Goal: Obtain resource: Download file/media

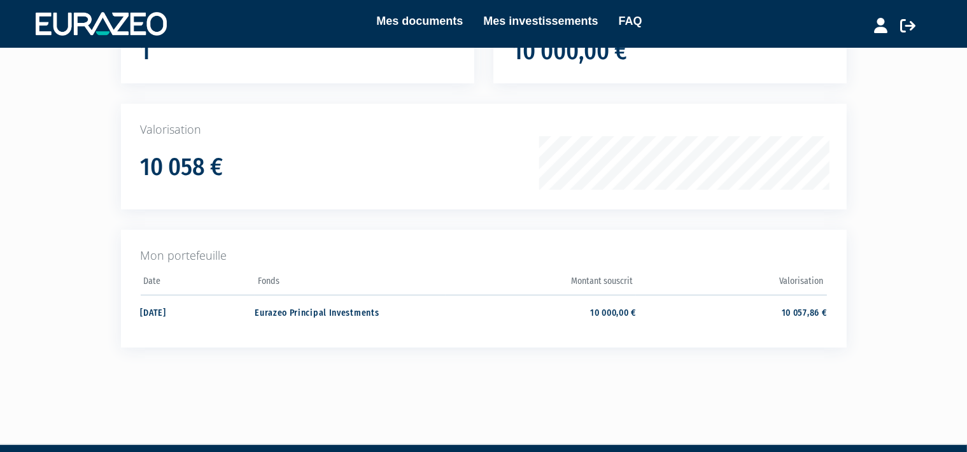
scroll to position [143, 0]
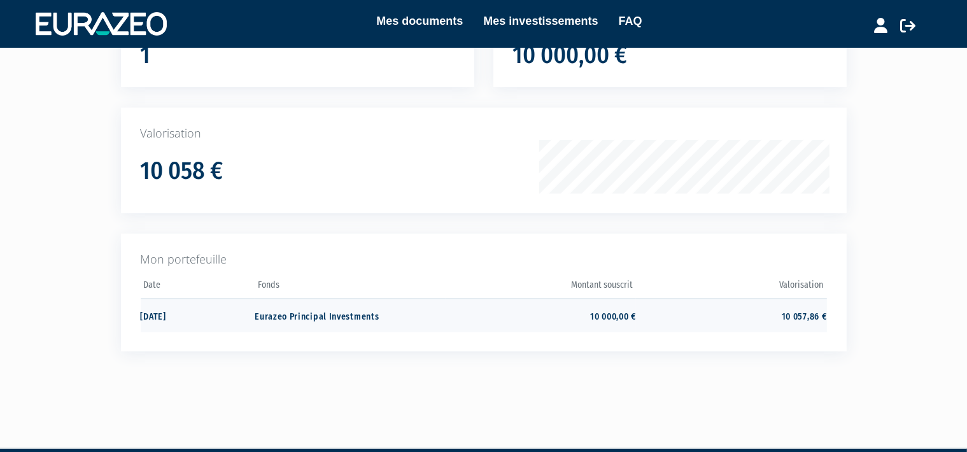
click at [366, 324] on td "Eurazeo Principal Investments" at bounding box center [350, 316] width 190 height 34
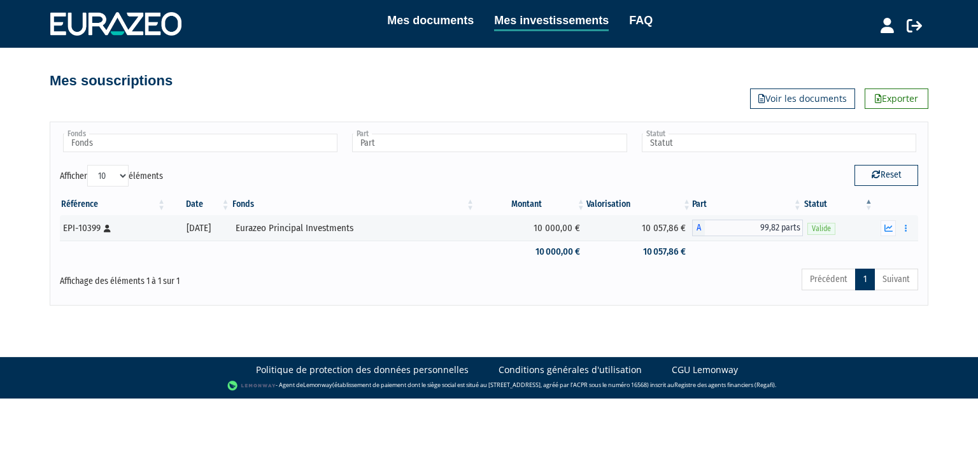
click at [224, 205] on th "Date" at bounding box center [199, 205] width 64 height 22
click at [653, 228] on td "10 057,86 €" at bounding box center [639, 227] width 106 height 25
click at [432, 21] on link "Mes documents" at bounding box center [430, 20] width 87 height 18
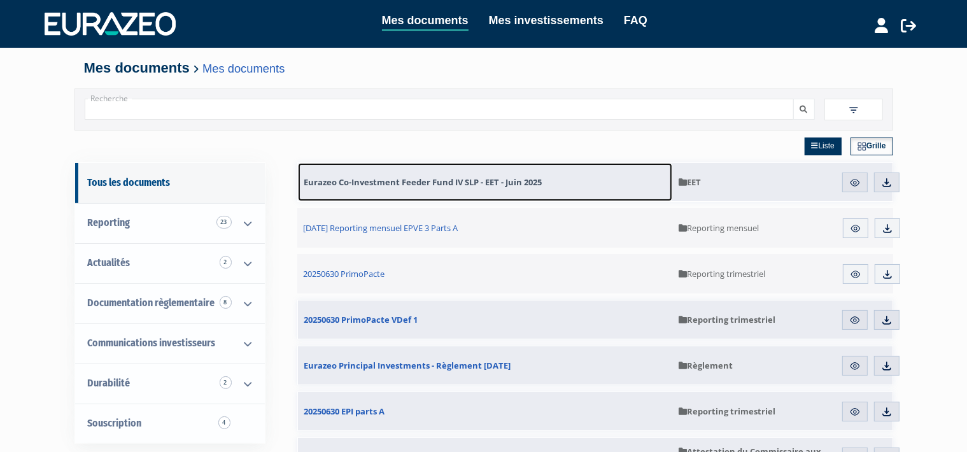
click at [519, 178] on span "Eurazeo Co-Investment Feeder Fund IV SLP - EET - Juin 2025" at bounding box center [423, 181] width 238 height 11
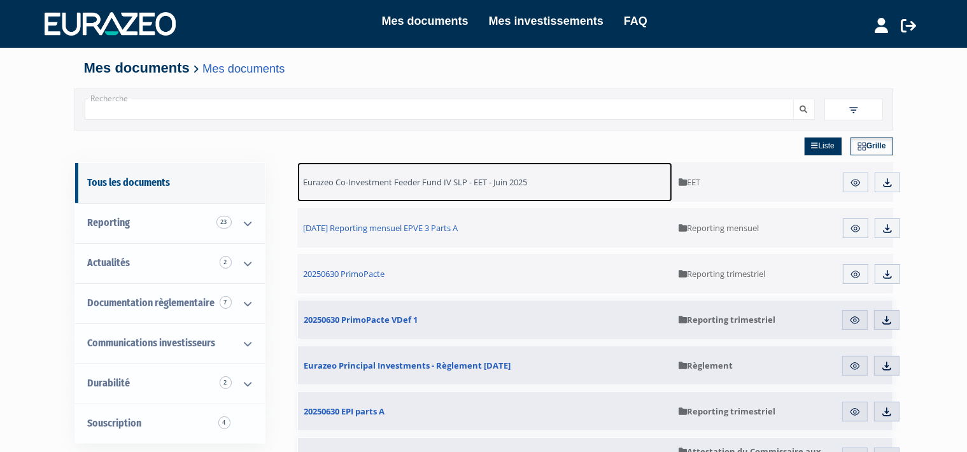
click at [490, 187] on span "Eurazeo Co-Investment Feeder Fund IV SLP - EET - Juin 2025" at bounding box center [416, 181] width 224 height 11
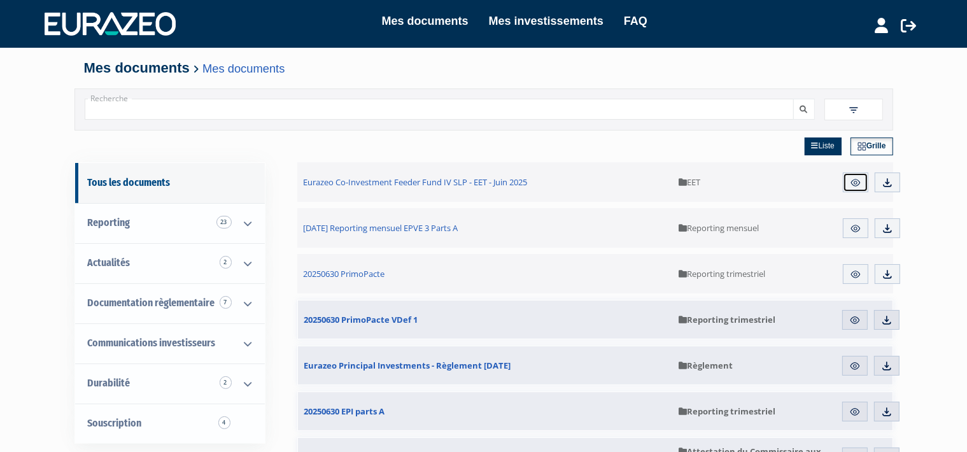
click at [862, 180] on link "Aperçu" at bounding box center [855, 183] width 25 height 20
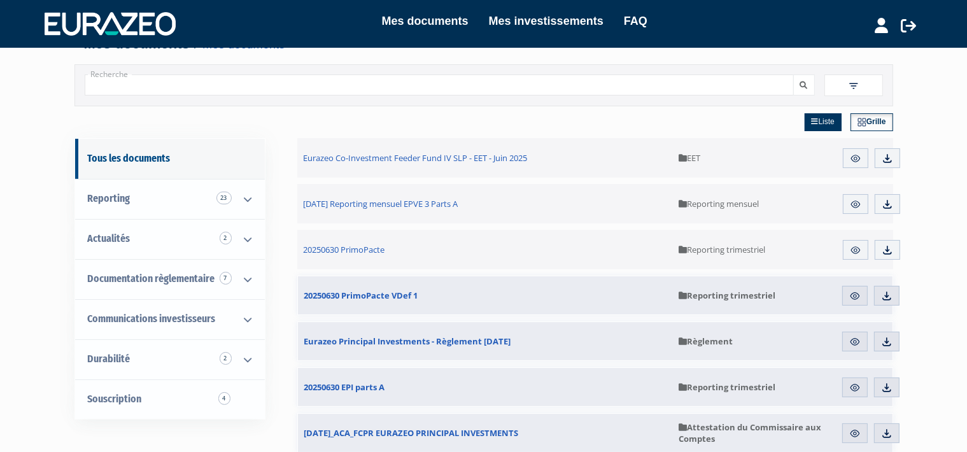
scroll to position [27, 0]
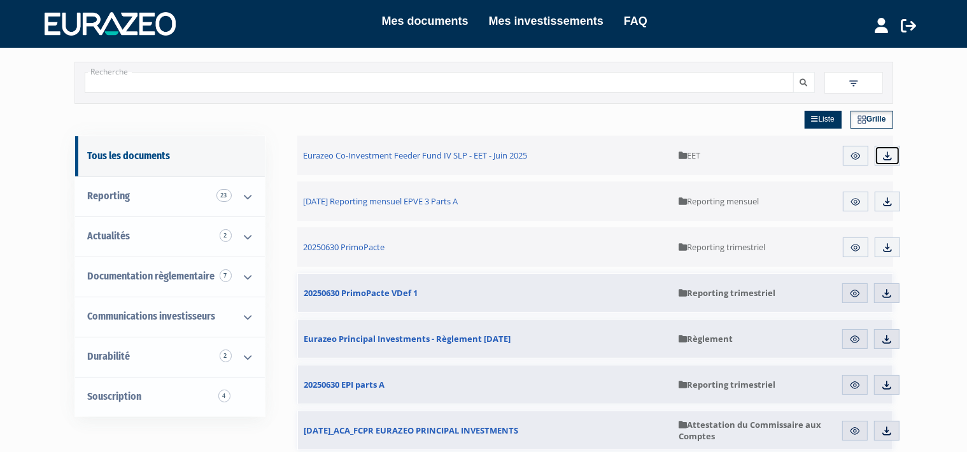
click at [888, 150] on link "Télécharger" at bounding box center [887, 156] width 25 height 20
click at [173, 285] on link "Documentation règlementaire 7" at bounding box center [170, 277] width 190 height 40
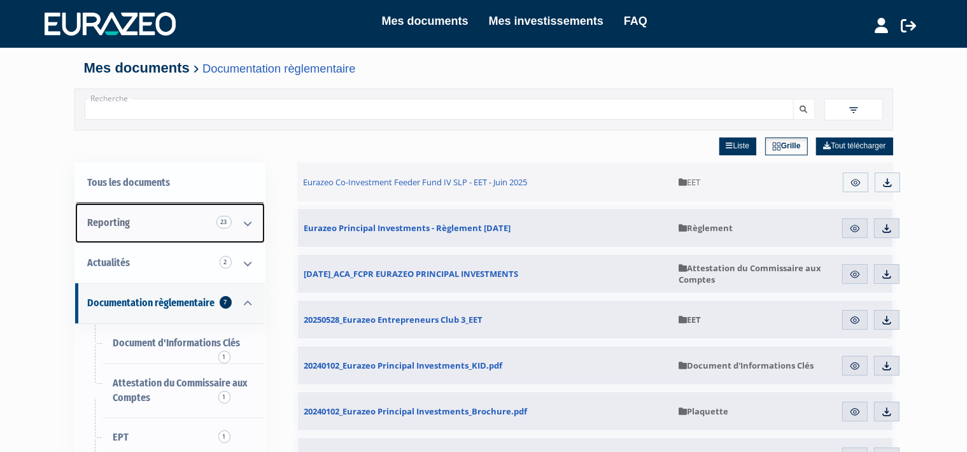
click at [150, 222] on link "Reporting 23" at bounding box center [170, 223] width 190 height 40
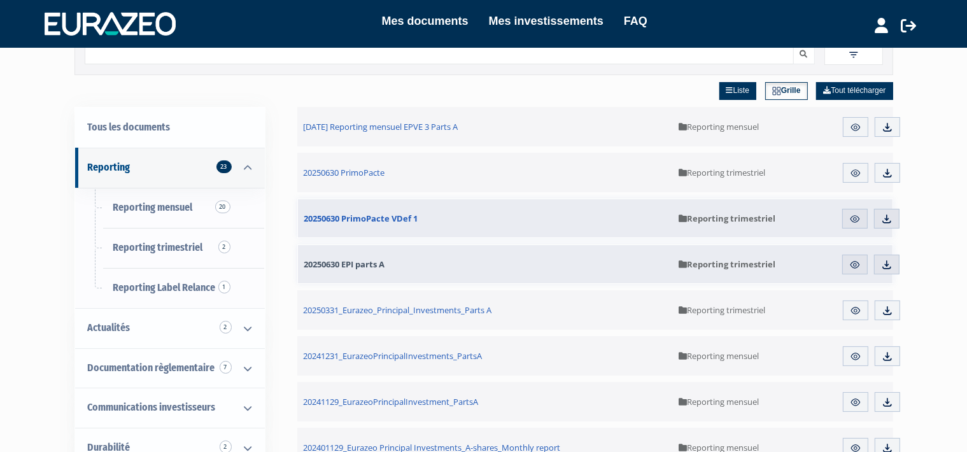
scroll to position [67, 0]
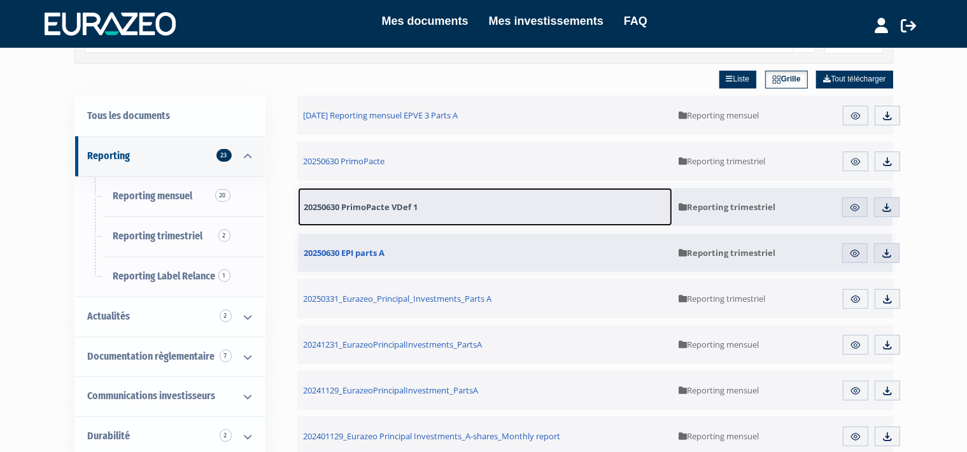
click at [378, 207] on span "20250630 PrimoPacte VDef 1" at bounding box center [361, 206] width 114 height 11
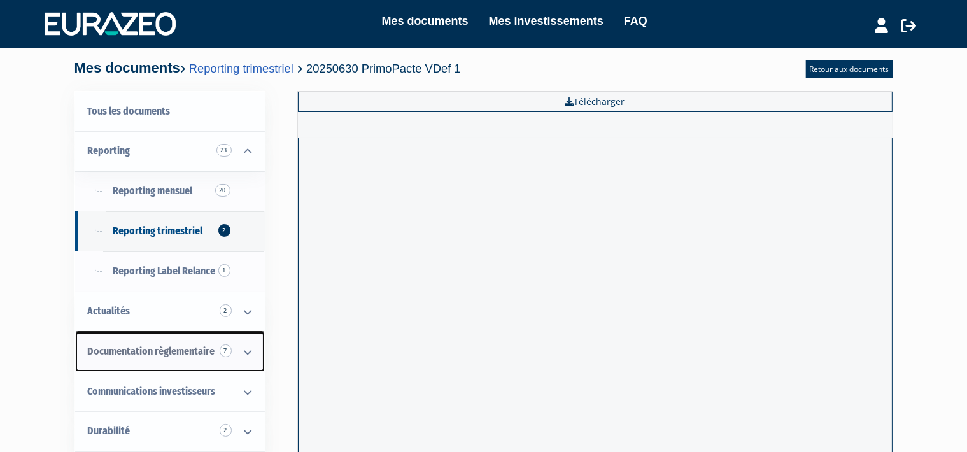
click at [163, 357] on span "Documentation règlementaire 7" at bounding box center [151, 351] width 127 height 12
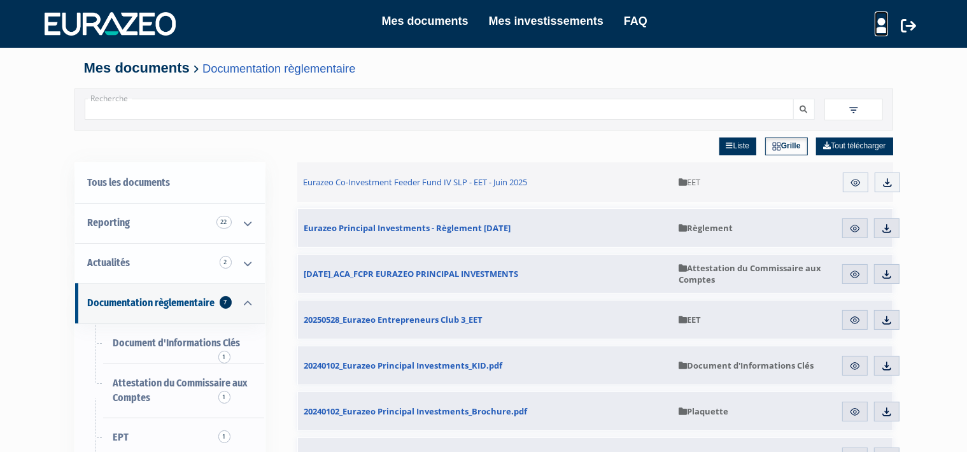
click at [878, 25] on icon at bounding box center [881, 25] width 13 height 15
click at [838, 55] on link "Mon profil" at bounding box center [859, 52] width 102 height 18
